Goal: Transaction & Acquisition: Book appointment/travel/reservation

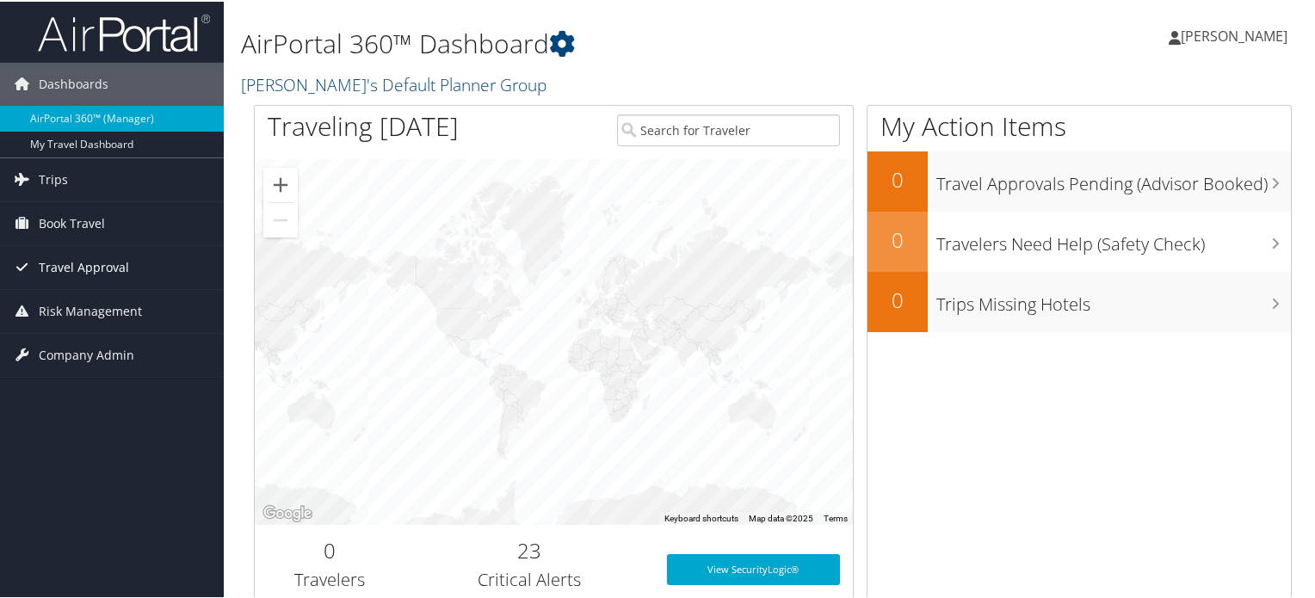
click at [100, 275] on span "Travel Approval" at bounding box center [84, 265] width 90 height 43
click at [81, 232] on span "Book Travel" at bounding box center [72, 221] width 66 height 43
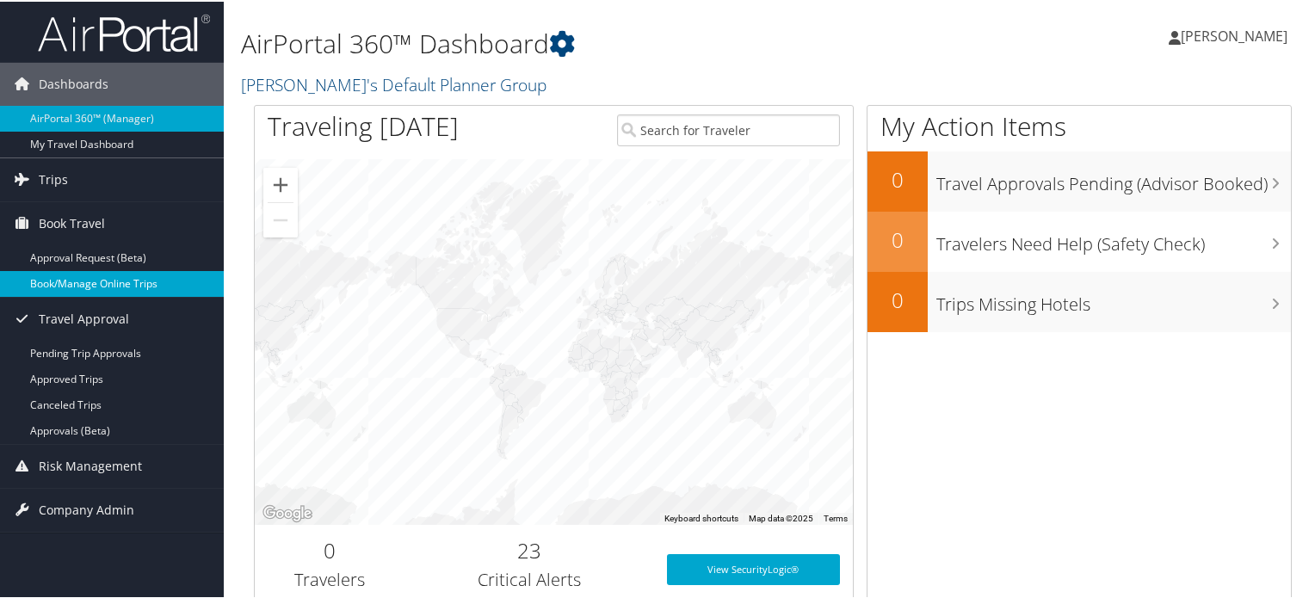
click at [71, 279] on link "Book/Manage Online Trips" at bounding box center [112, 282] width 224 height 26
click at [93, 284] on link "Book/Manage Online Trips" at bounding box center [112, 282] width 224 height 26
